Goal: Information Seeking & Learning: Learn about a topic

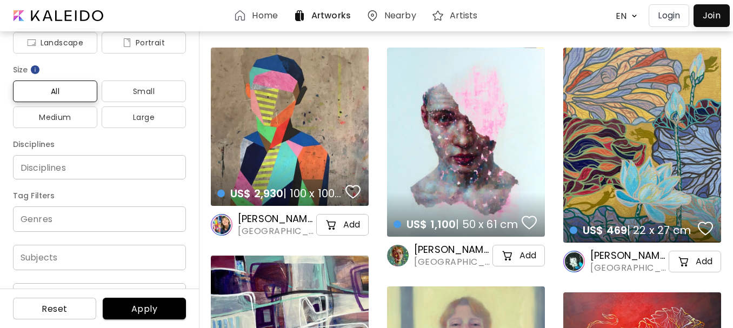
scroll to position [162, 0]
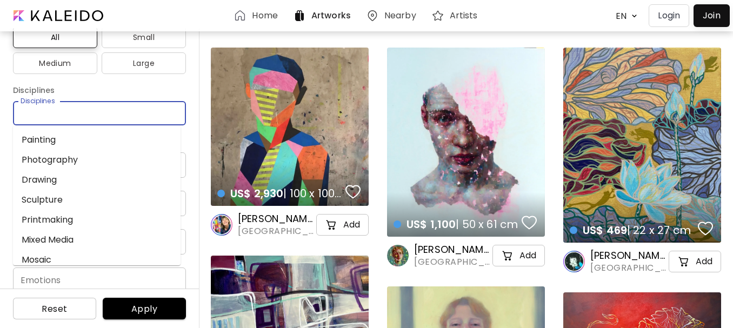
click at [87, 112] on input "Disciplines" at bounding box center [100, 113] width 156 height 11
click at [33, 138] on li "Painting" at bounding box center [97, 140] width 168 height 20
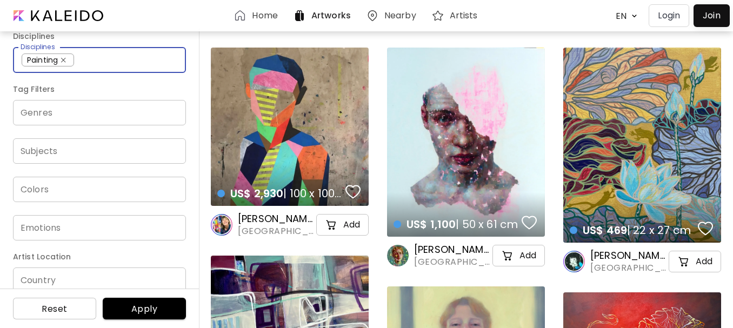
scroll to position [232, 0]
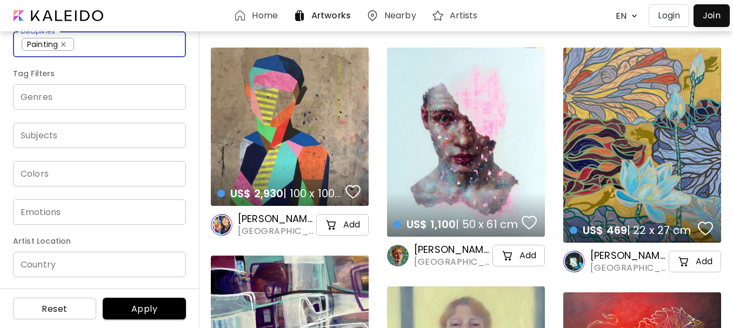
click at [38, 267] on input "Country" at bounding box center [99, 264] width 173 height 25
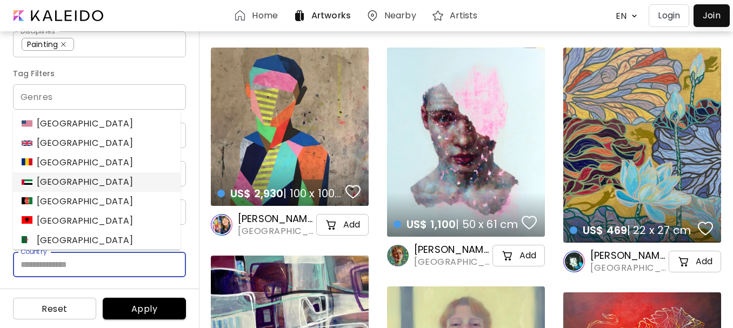
type input "*****"
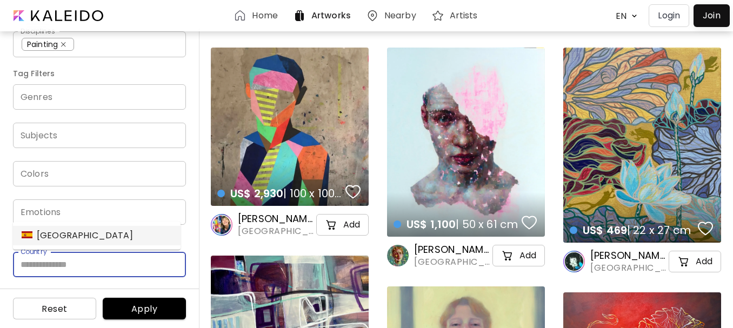
click at [149, 314] on span "Apply" at bounding box center [144, 308] width 66 height 11
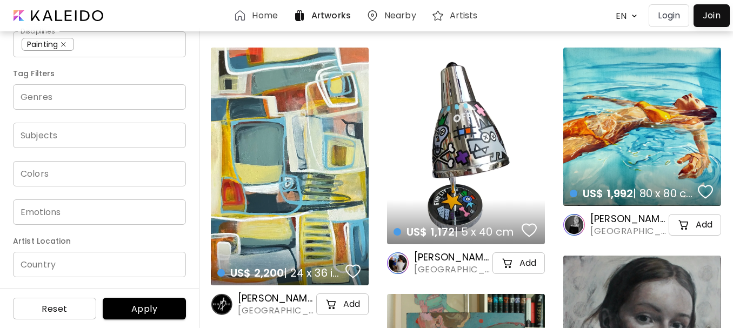
click at [48, 138] on input "Subjects" at bounding box center [100, 135] width 156 height 12
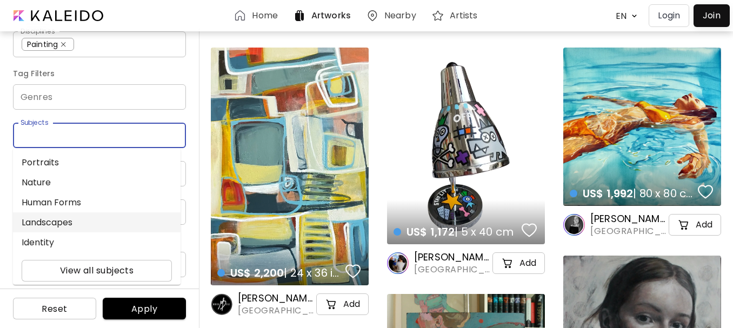
click at [48, 221] on li "Landscapes" at bounding box center [97, 222] width 168 height 20
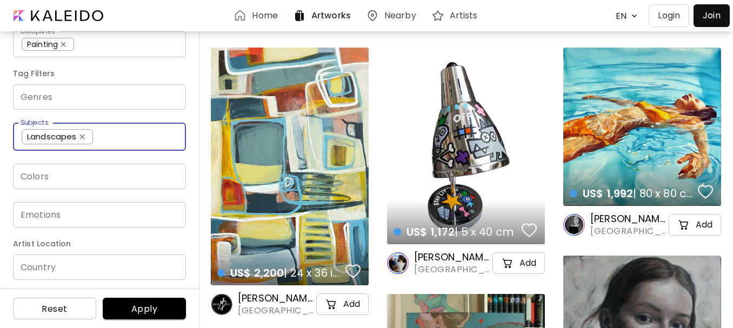
scroll to position [235, 0]
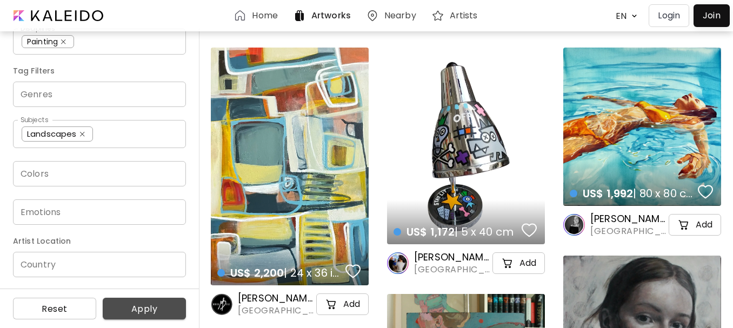
click at [125, 308] on span "Apply" at bounding box center [144, 308] width 66 height 11
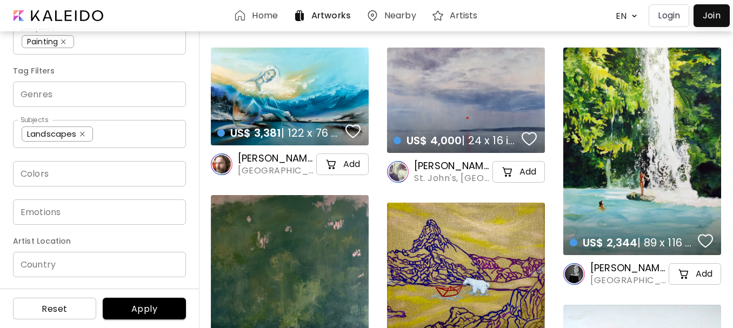
click at [75, 262] on input "Country" at bounding box center [99, 264] width 173 height 25
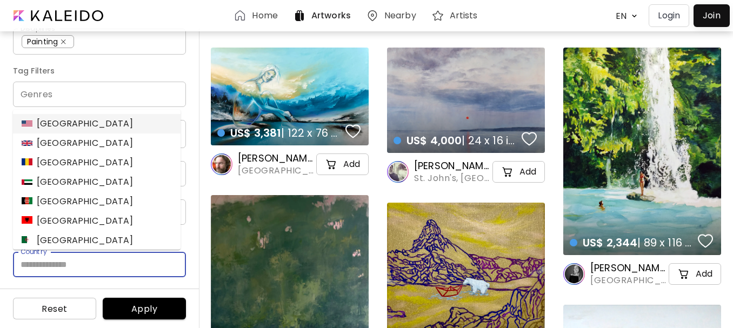
type input "*****"
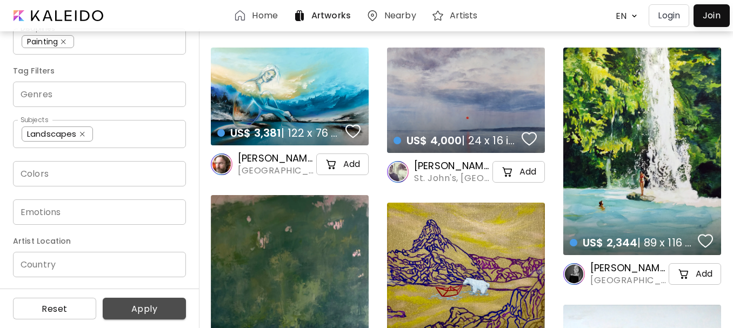
click at [144, 309] on span "Apply" at bounding box center [144, 308] width 66 height 11
click at [135, 305] on span "Apply" at bounding box center [144, 308] width 66 height 11
click at [56, 267] on input "Country" at bounding box center [99, 264] width 173 height 25
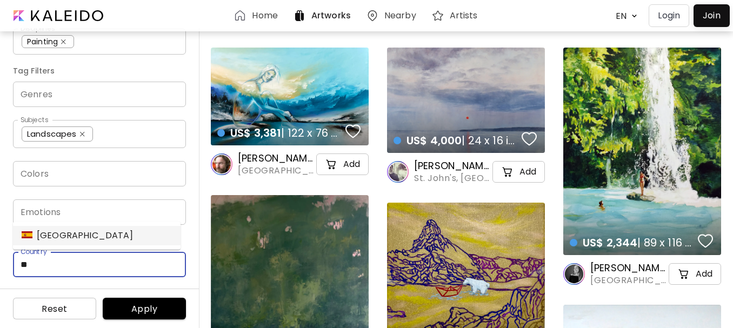
click at [45, 237] on div "[GEOGRAPHIC_DATA]" at bounding box center [78, 235] width 112 height 13
type input "*****"
click at [175, 294] on div "Reset Apply" at bounding box center [99, 308] width 199 height 39
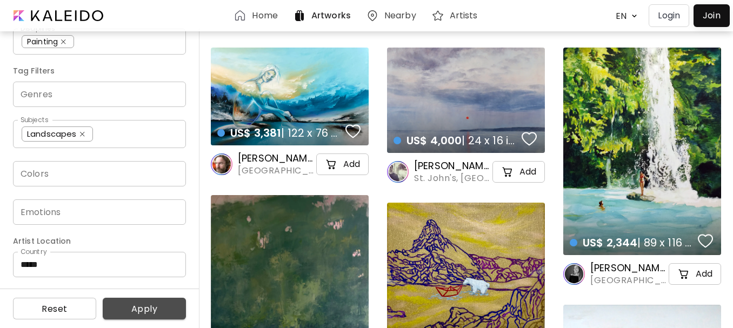
click at [159, 314] on span "Apply" at bounding box center [144, 308] width 66 height 11
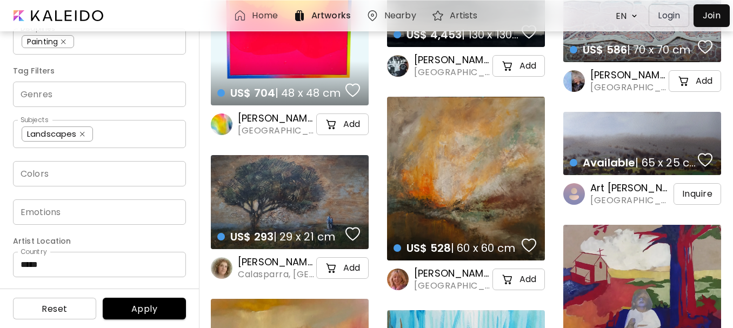
scroll to position [2000, 0]
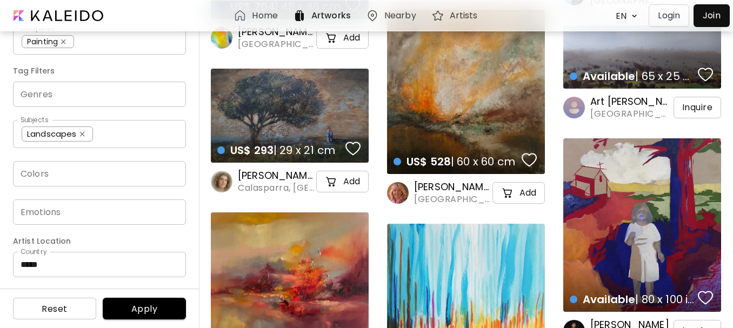
click at [440, 187] on h6 "[PERSON_NAME] JB" at bounding box center [452, 187] width 76 height 13
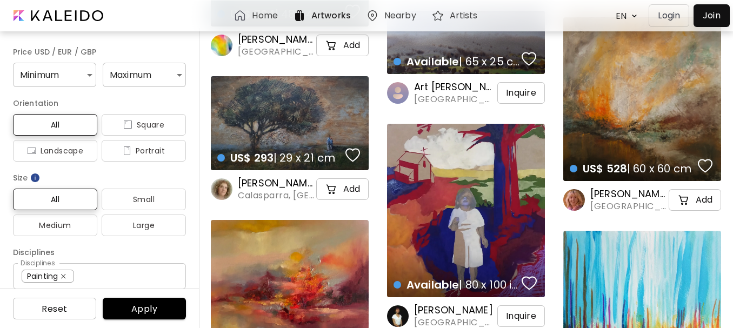
scroll to position [2163, 0]
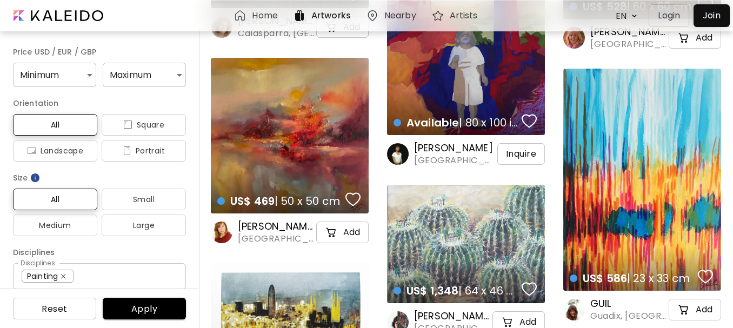
click at [293, 154] on div "US$ 469 | 50 x 50 cm details" at bounding box center [290, 136] width 158 height 156
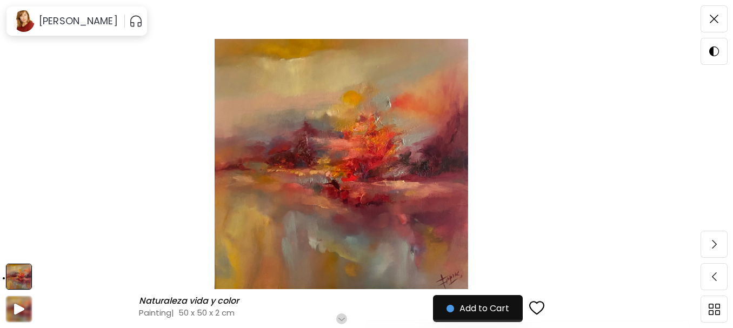
scroll to position [216, 0]
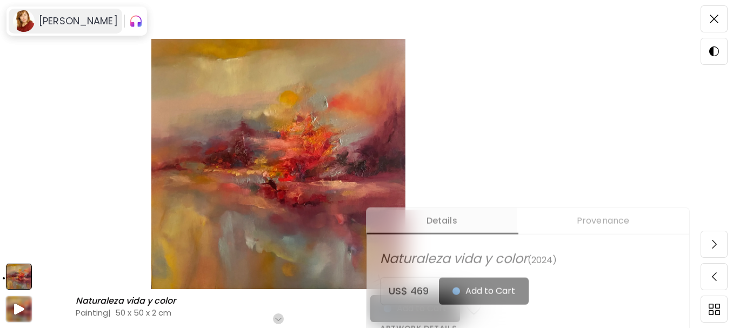
click at [49, 21] on h6 "[PERSON_NAME]" at bounding box center [78, 21] width 79 height 13
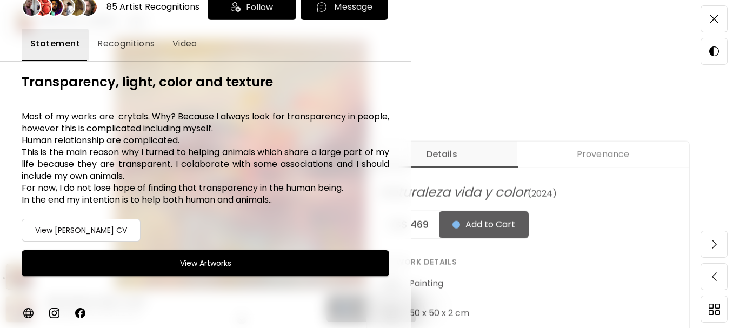
scroll to position [378, 0]
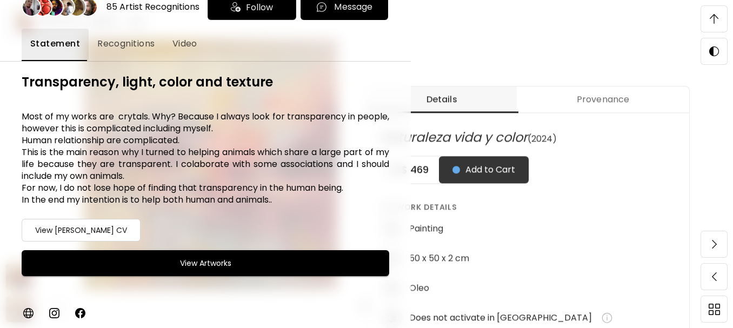
click at [207, 268] on h6 "View Artworks" at bounding box center [205, 263] width 51 height 13
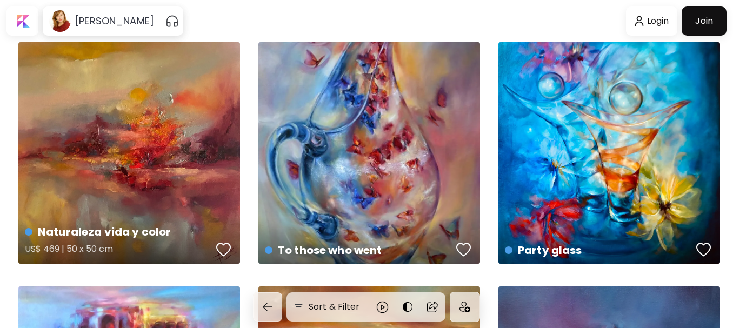
click at [136, 154] on div "Naturaleza vida y color US$ 469 | 50 x 50 cm" at bounding box center [129, 153] width 222 height 222
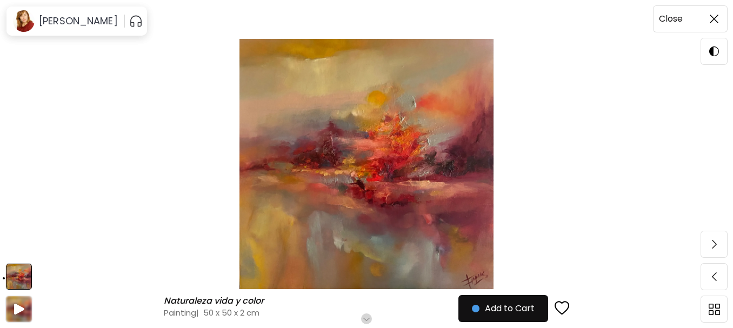
click at [711, 17] on img at bounding box center [714, 19] width 9 height 9
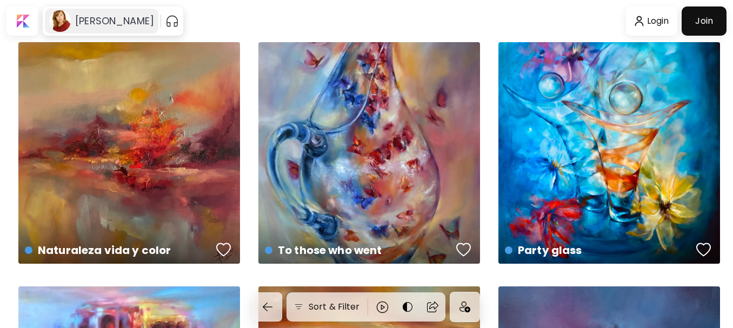
click at [103, 22] on h6 "[PERSON_NAME]" at bounding box center [114, 21] width 79 height 13
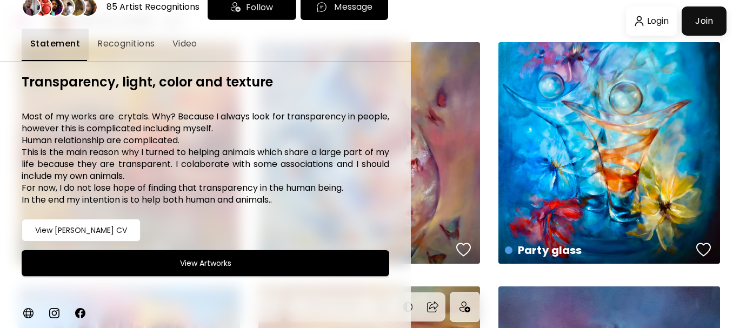
scroll to position [73, 0]
click at [101, 231] on h6 "View [PERSON_NAME] CV" at bounding box center [81, 230] width 92 height 13
drag, startPoint x: 21, startPoint y: 115, endPoint x: 314, endPoint y: 212, distance: 309.3
click at [314, 212] on div "85 Artist Recognitions Follow Message Statement Recognitions Video Transparency…" at bounding box center [205, 138] width 411 height 315
copy h6 "Most of my works are crytals. Why? Because I always look for transparency in pe…"
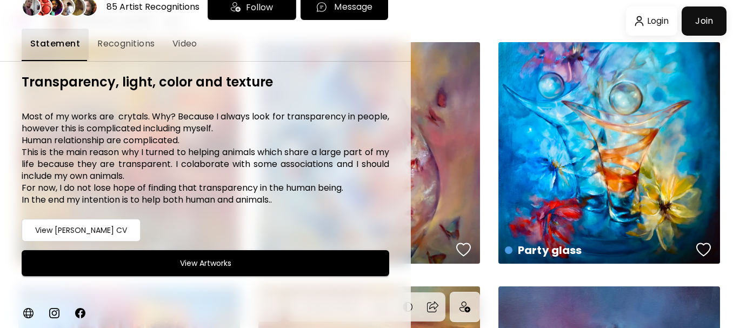
click at [343, 218] on div "Transparency, light, color and texture Most of my works are crytals. Why? Becau…" at bounding box center [206, 202] width 368 height 254
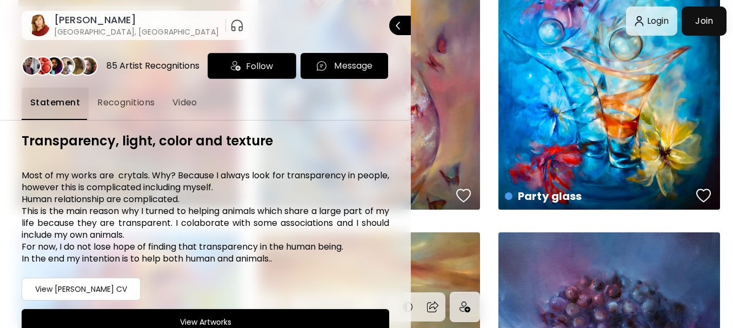
scroll to position [0, 0]
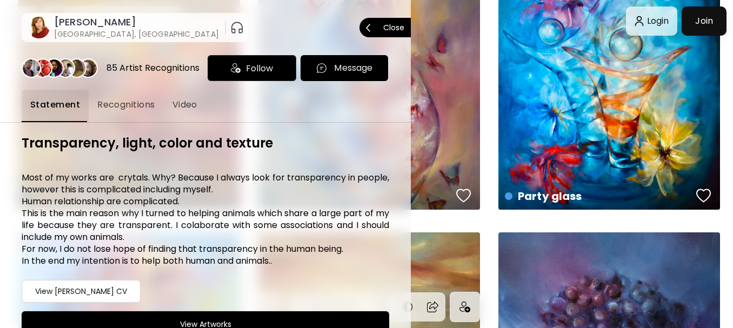
click at [394, 29] on p "Close" at bounding box center [393, 28] width 21 height 8
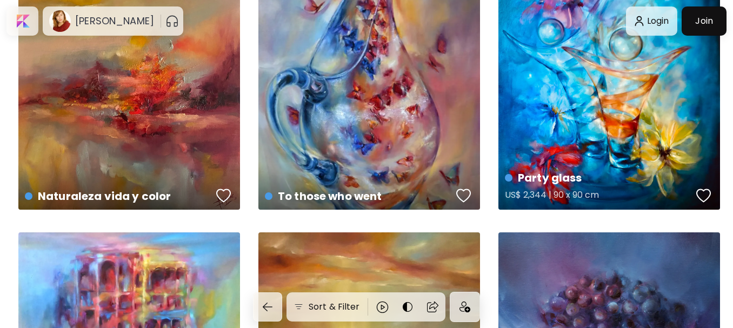
click at [577, 139] on div "Party glass US$ 2,344 | 90 x 90 cm" at bounding box center [609, 99] width 222 height 222
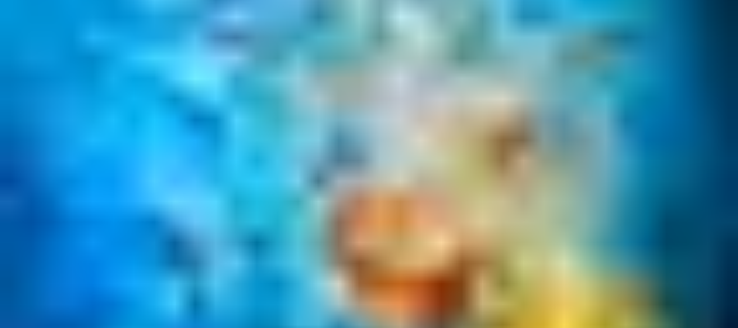
scroll to position [270, 0]
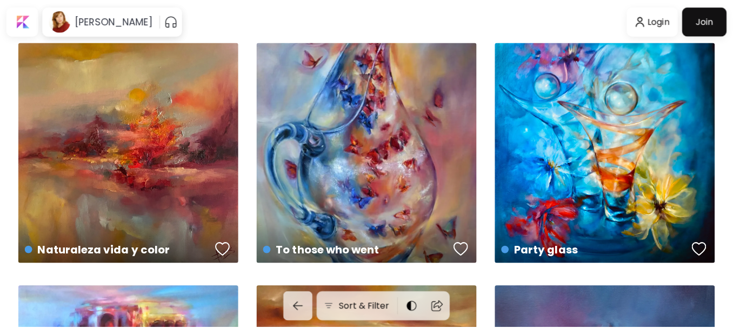
scroll to position [54, 0]
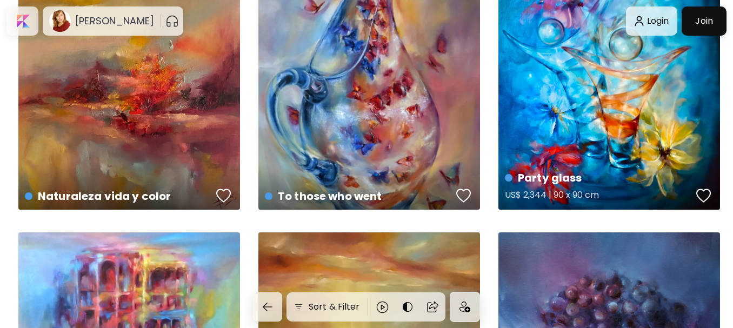
click at [624, 126] on div "Party glass US$ 2,344 | 90 x 90 cm" at bounding box center [609, 99] width 222 height 222
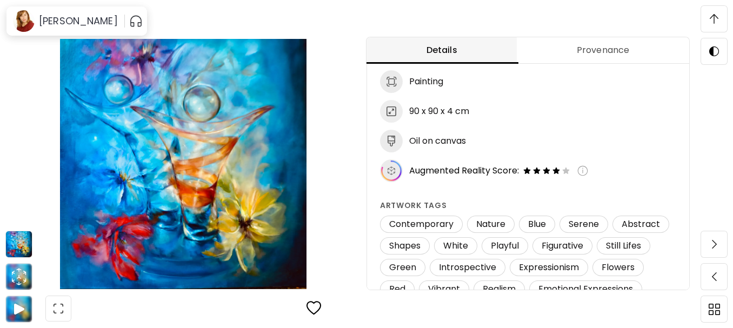
scroll to position [111, 0]
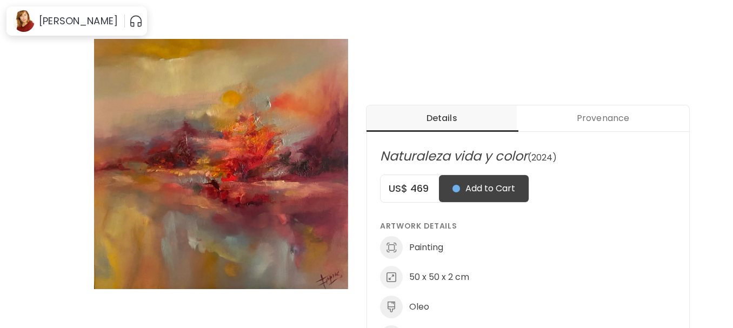
scroll to position [378, 0]
